Goal: Find specific page/section: Find specific page/section

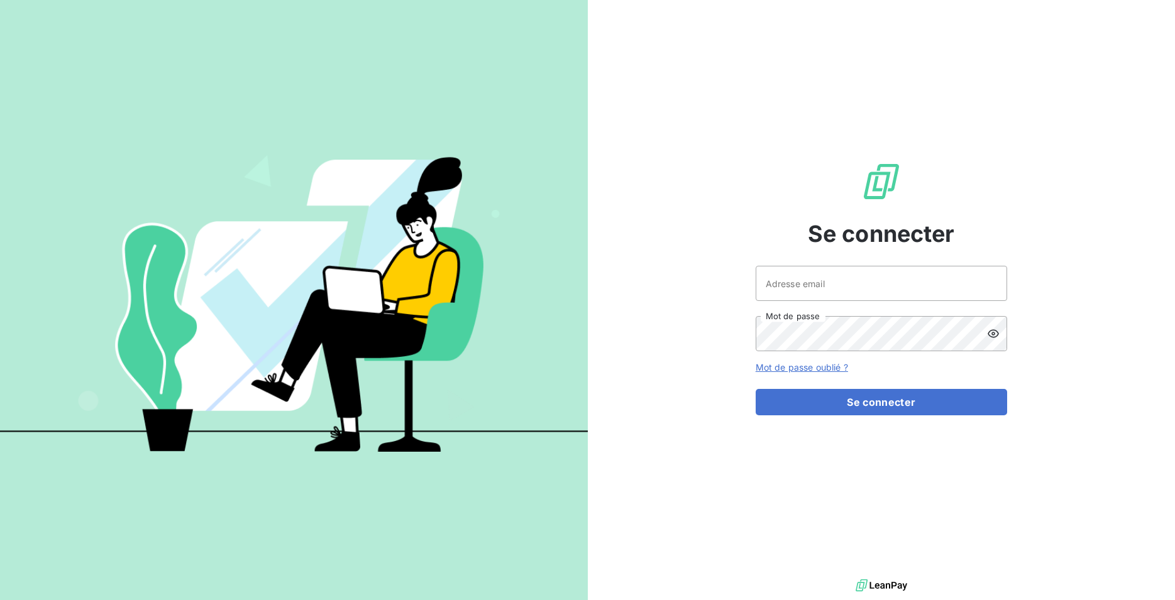
type input "[EMAIL_ADDRESS][DOMAIN_NAME]"
drag, startPoint x: 847, startPoint y: 407, endPoint x: 837, endPoint y: 375, distance: 33.4
click at [846, 406] on button "Se connecter" at bounding box center [881, 402] width 251 height 26
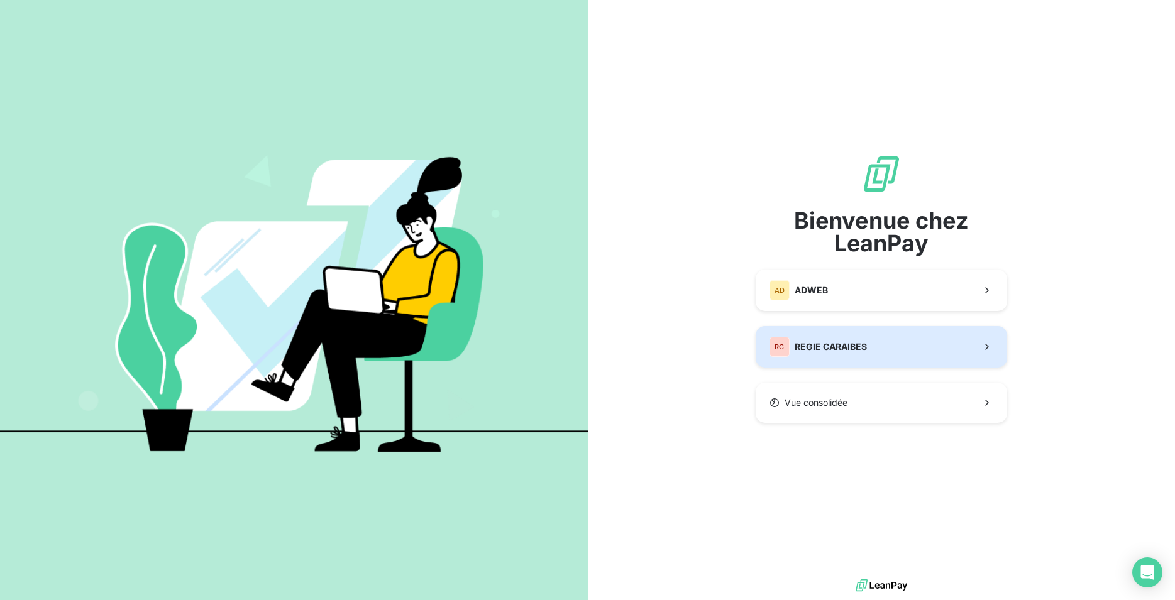
click at [831, 344] on span "REGIE CARAIBES" at bounding box center [831, 347] width 72 height 13
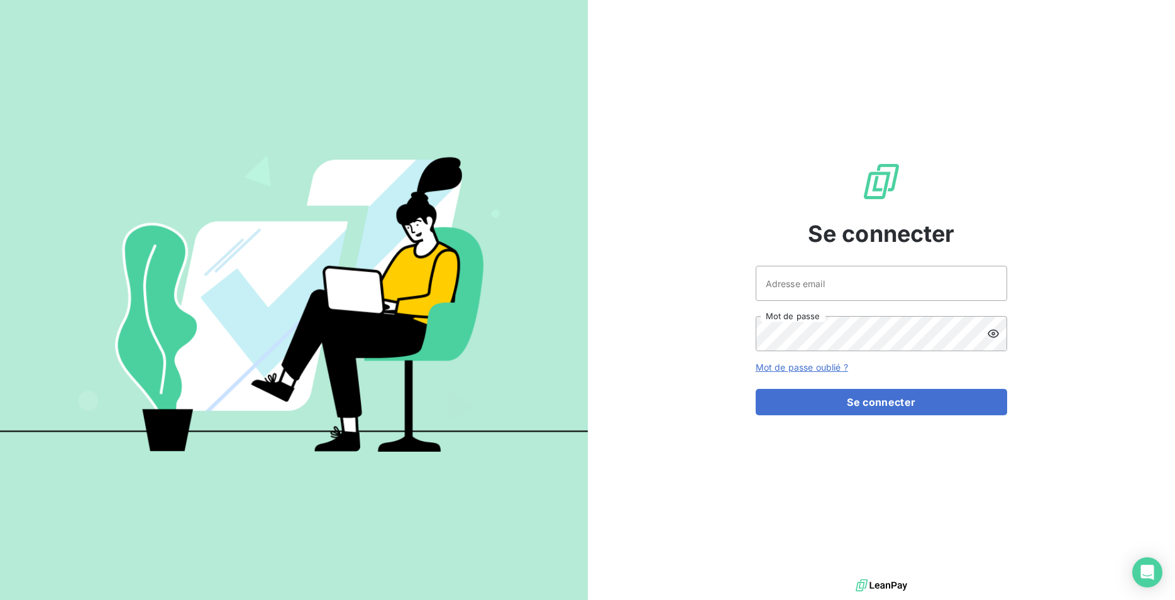
type input "[EMAIL_ADDRESS][DOMAIN_NAME]"
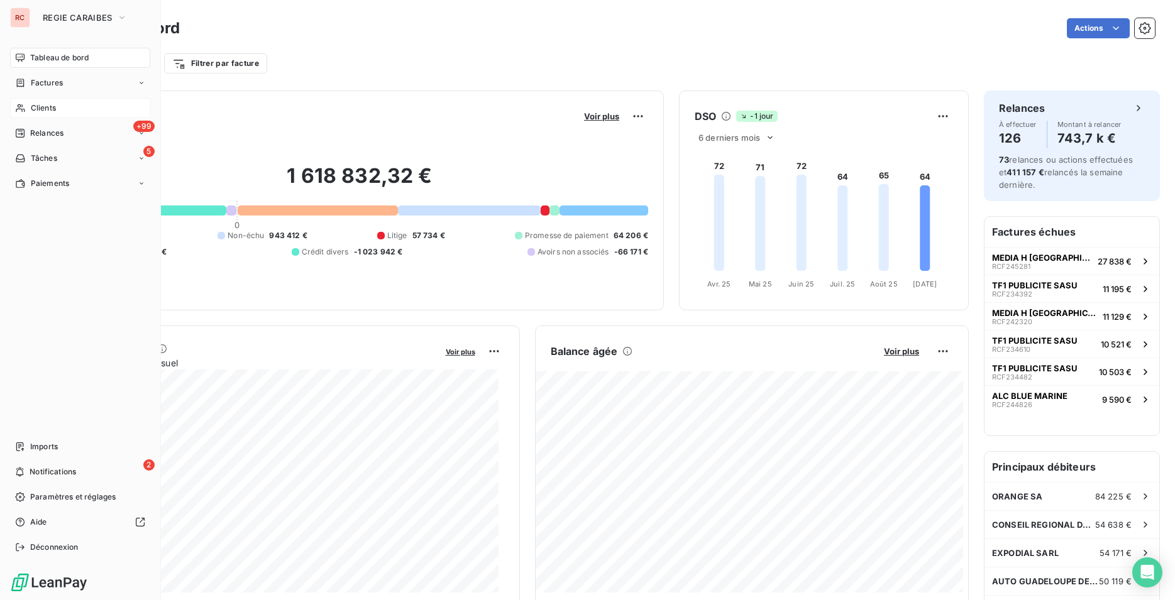
click at [66, 113] on div "Clients" at bounding box center [80, 108] width 140 height 20
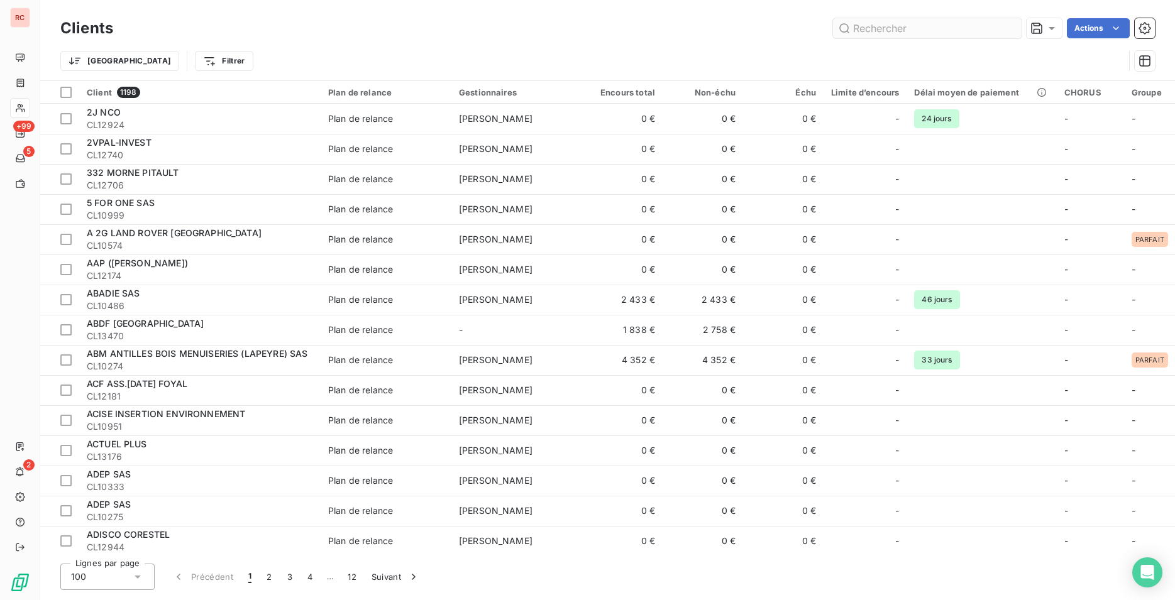
click at [898, 33] on input "text" at bounding box center [927, 28] width 189 height 20
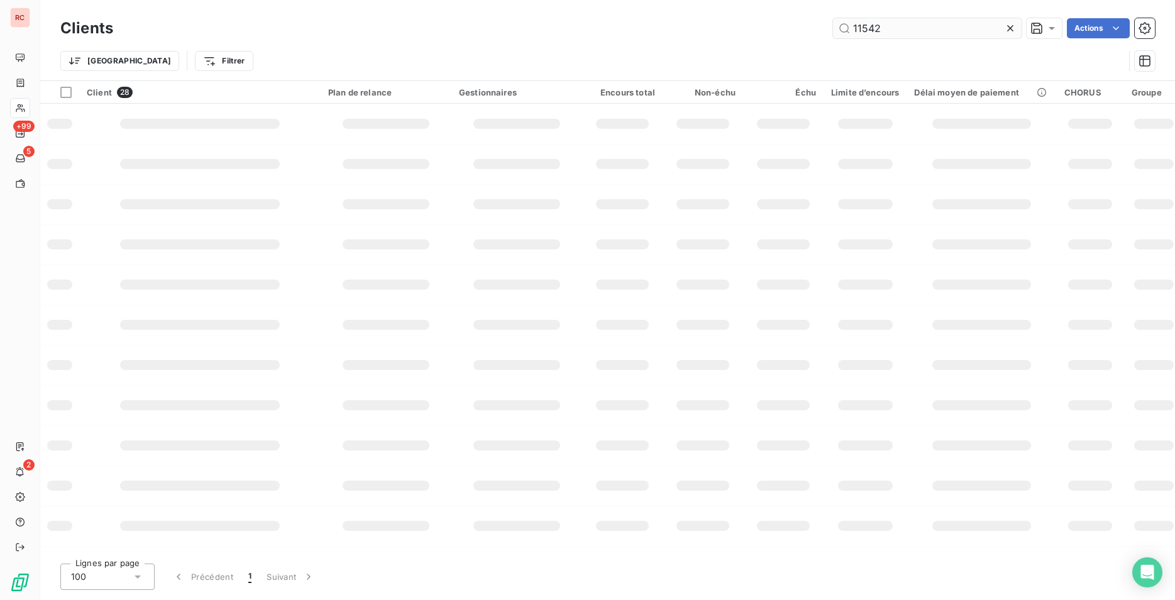
type input "11542"
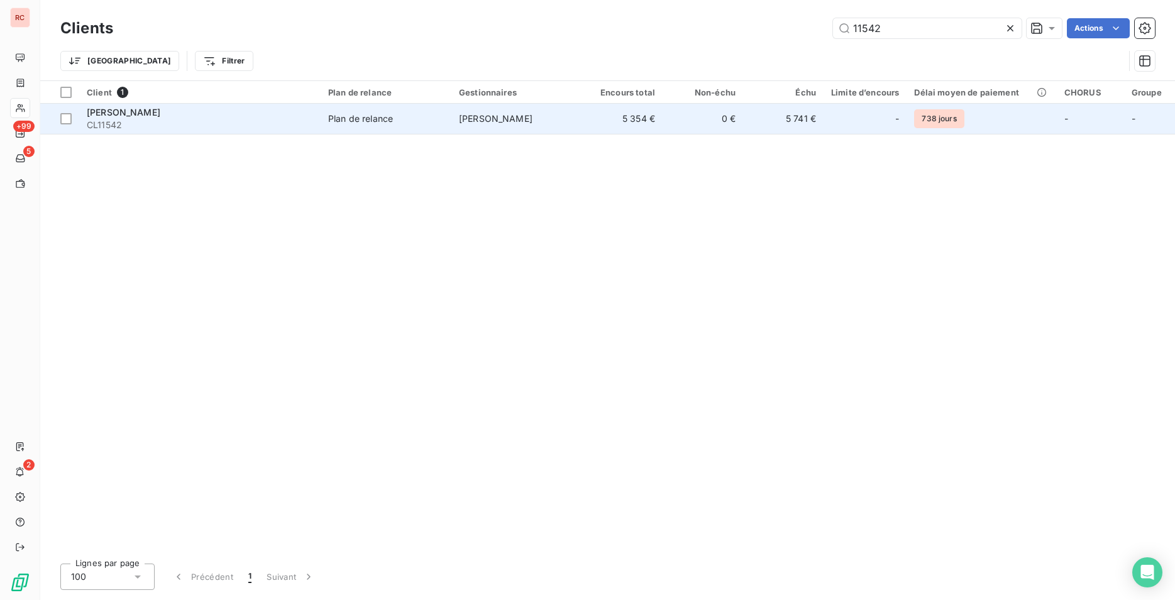
click at [771, 128] on td "5 741 €" at bounding box center [783, 119] width 80 height 30
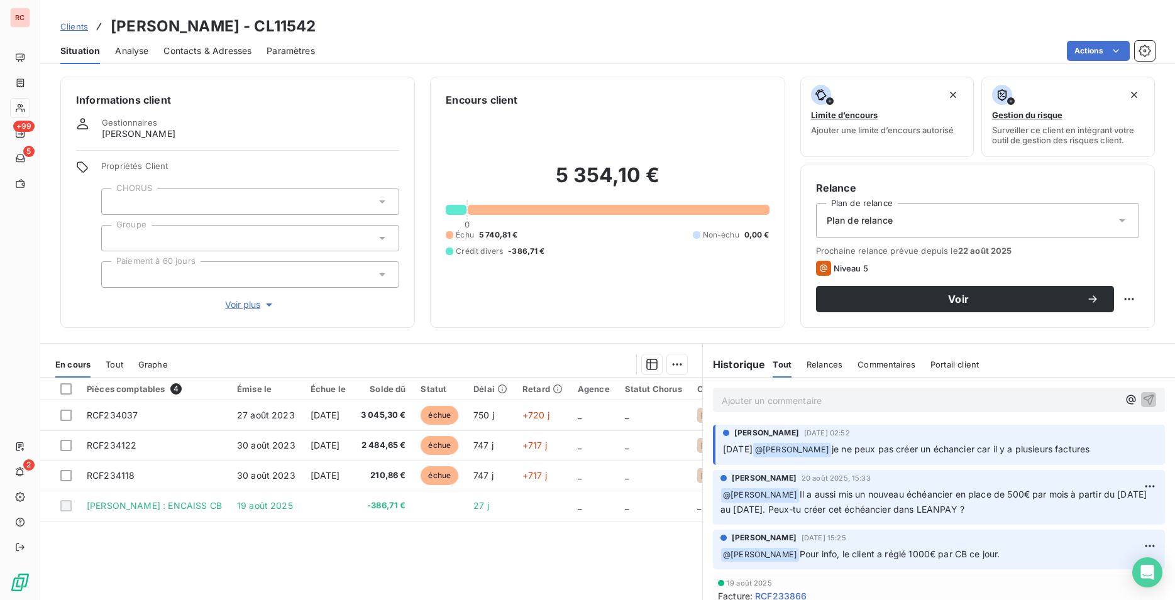
scroll to position [57, 0]
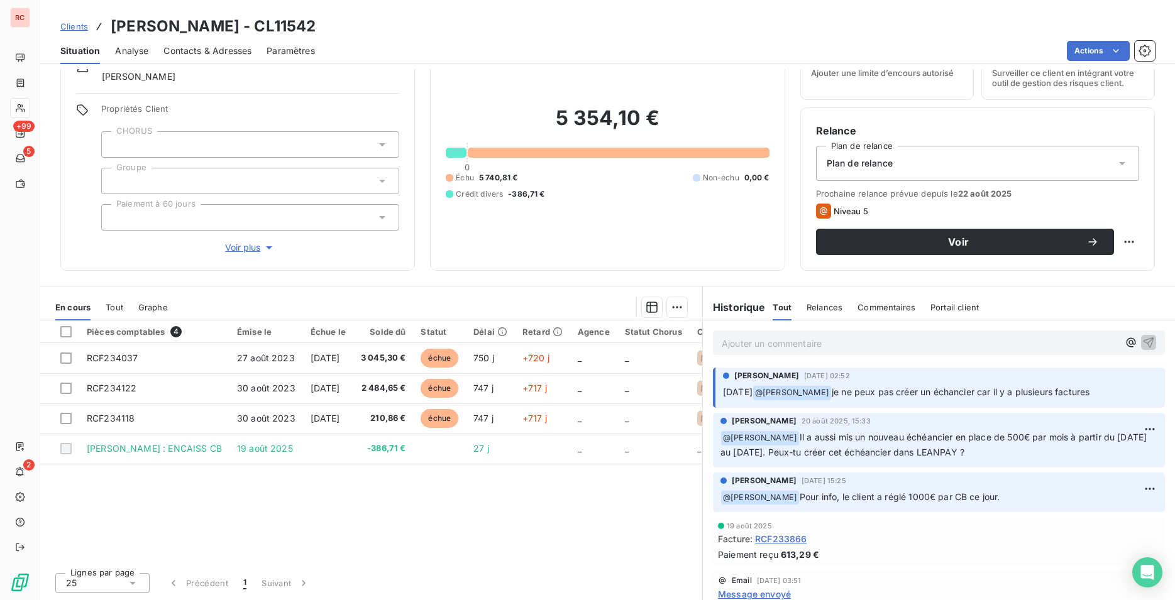
click at [203, 52] on span "Contacts & Adresses" at bounding box center [207, 51] width 88 height 13
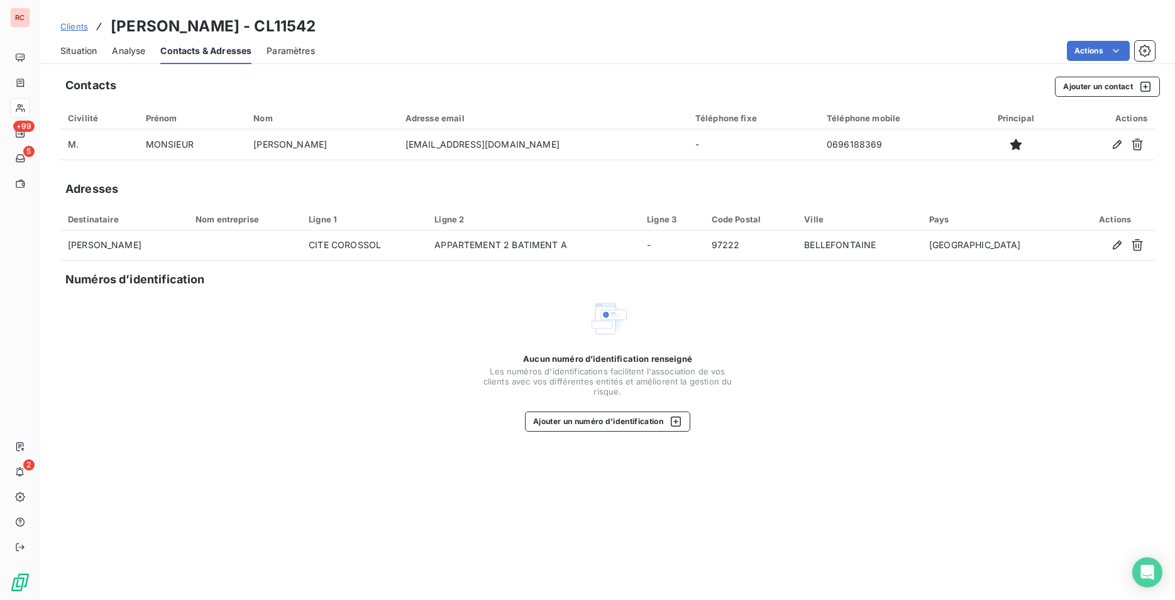
click at [536, 89] on div "Contacts Ajouter un contact" at bounding box center [612, 87] width 1094 height 20
drag, startPoint x: 328, startPoint y: 353, endPoint x: 297, endPoint y: 363, distance: 31.8
click at [322, 357] on div "Aucun numéro d’identification renseigné Les numéros d'identifications faciliten…" at bounding box center [607, 365] width 1094 height 133
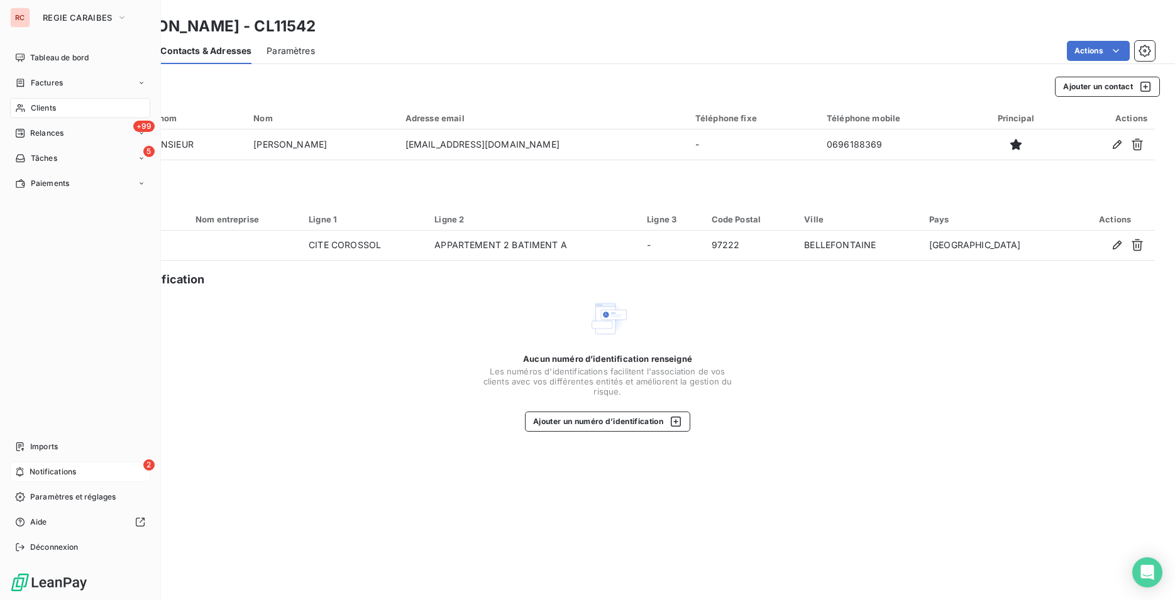
click at [28, 473] on div "2 Notifications" at bounding box center [80, 472] width 140 height 20
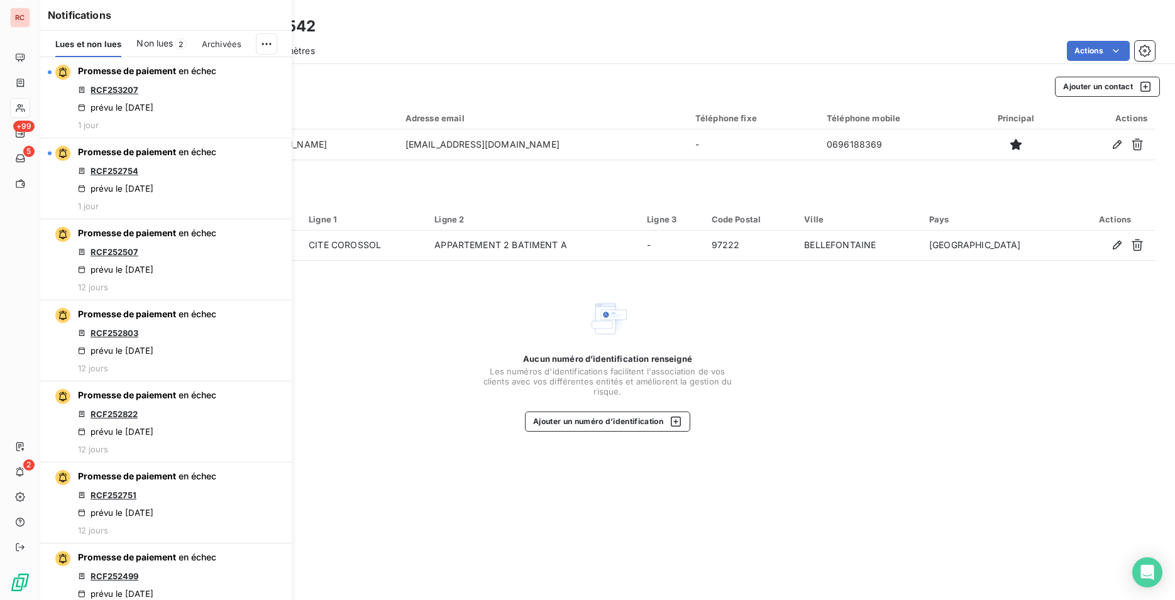
click at [447, 400] on div "Aucun numéro d’identification renseigné Les numéros d'identifications faciliten…" at bounding box center [607, 365] width 1094 height 133
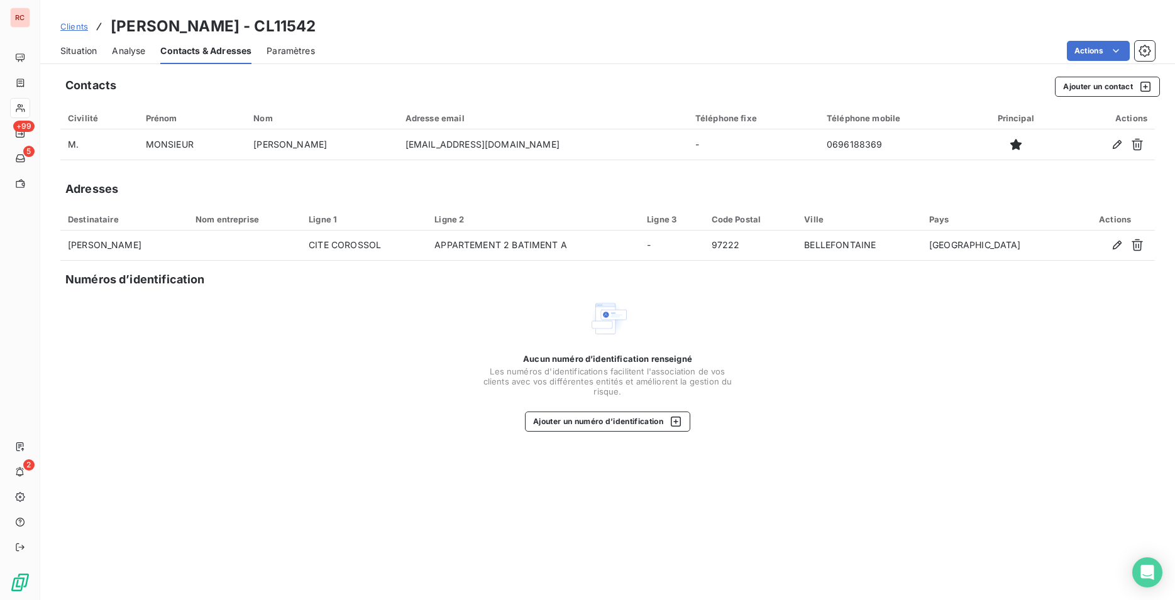
click at [371, 190] on div "Adresses" at bounding box center [607, 189] width 1094 height 18
